Goal: Check status: Check status

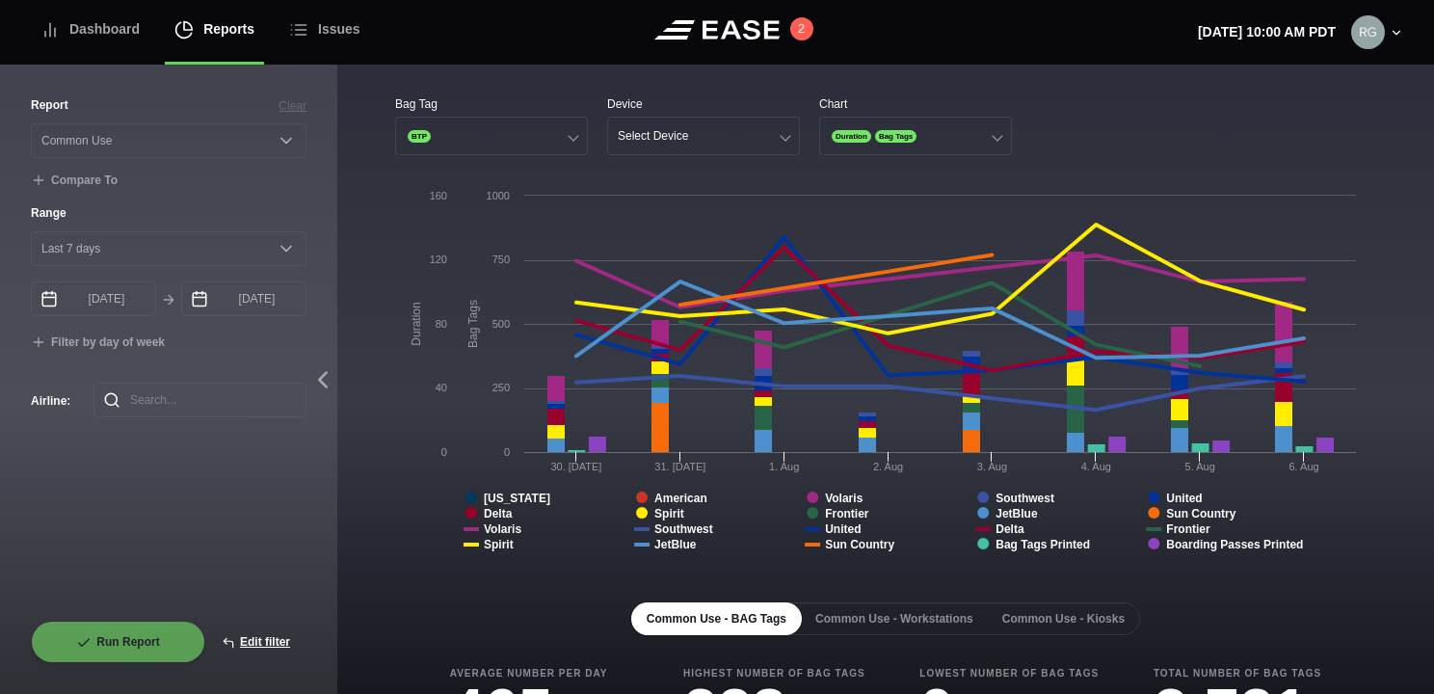
select select "Common Use"
select select "7"
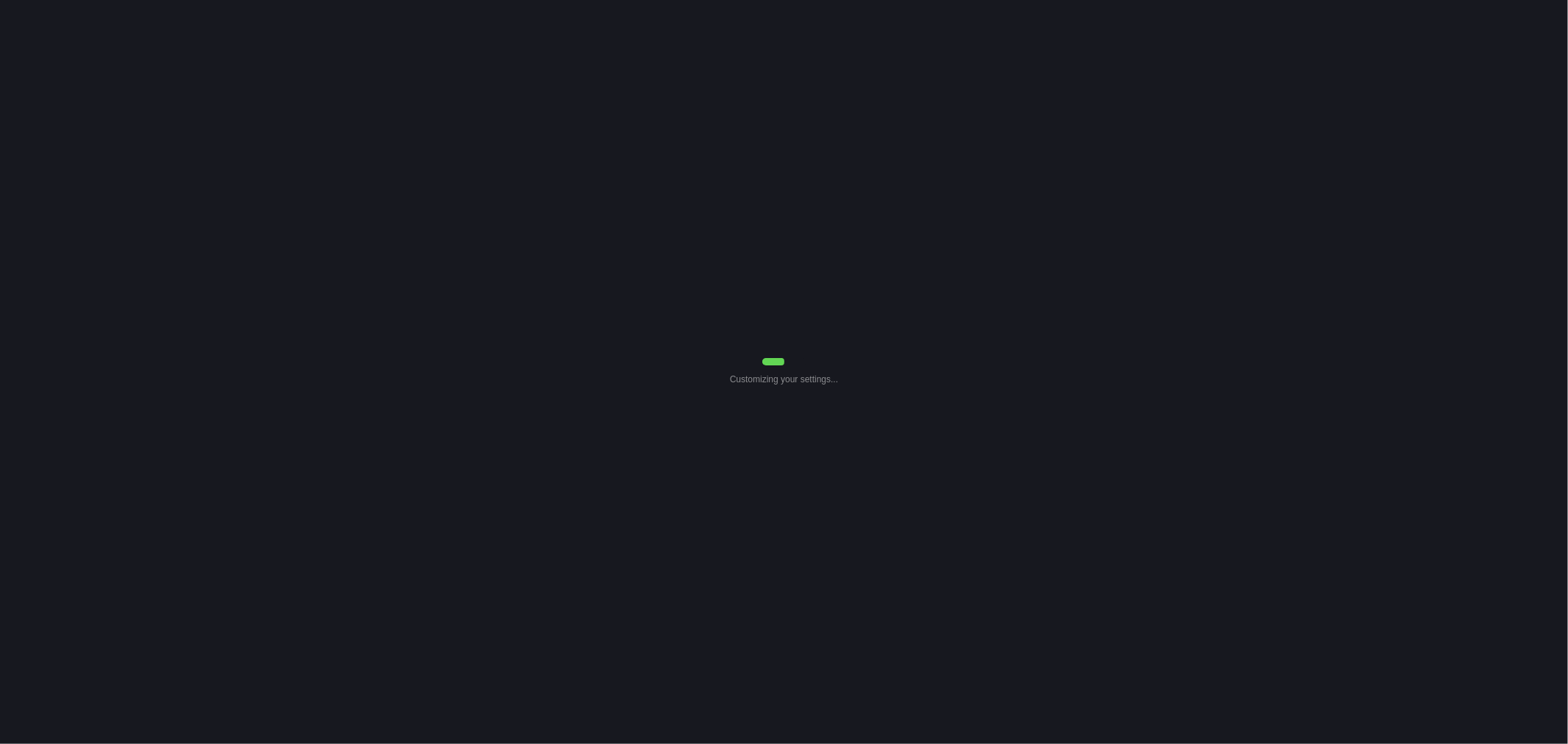
select select "Common Use"
select select "7"
